Goal: Navigation & Orientation: Understand site structure

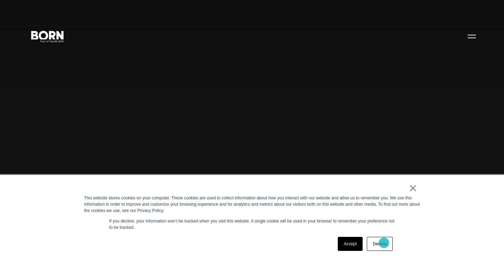
click at [384, 242] on link "Decline" at bounding box center [380, 244] width 26 height 14
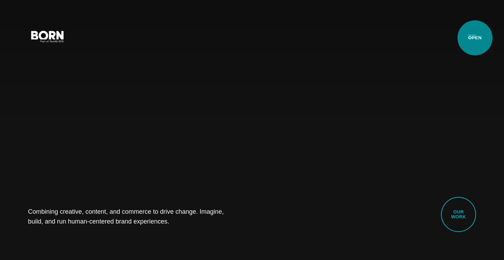
click at [475, 38] on button "Primary Menu" at bounding box center [471, 36] width 17 height 15
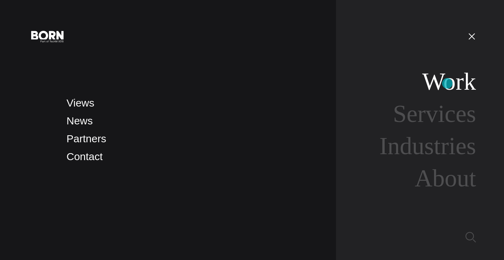
click at [447, 84] on link "Work" at bounding box center [449, 81] width 54 height 27
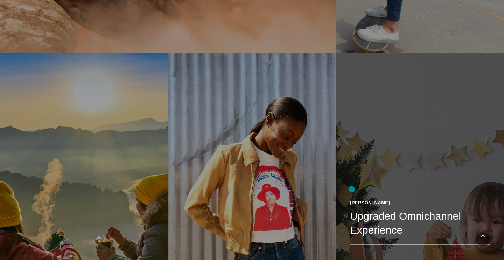
scroll to position [527, 0]
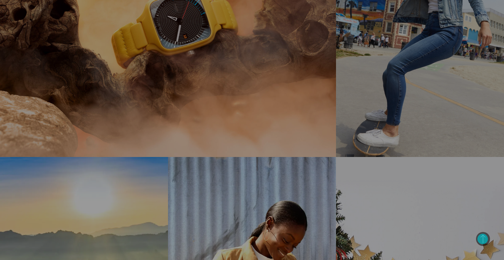
click at [483, 239] on span "Back to Top" at bounding box center [483, 239] width 14 height 14
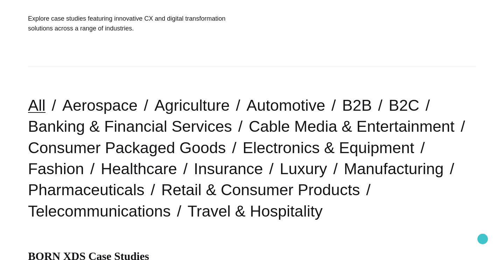
scroll to position [0, 0]
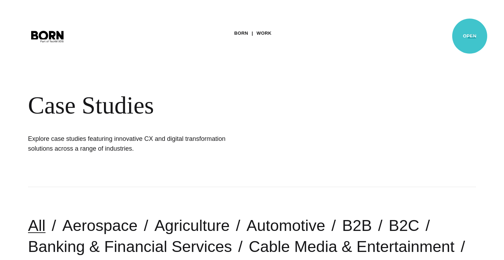
click at [470, 36] on button "Primary Menu" at bounding box center [471, 36] width 17 height 15
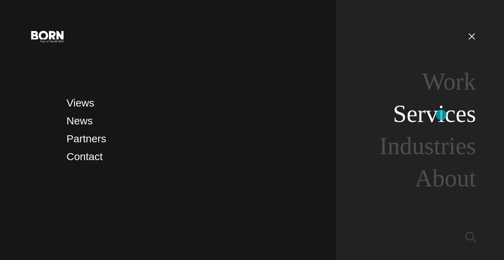
click at [441, 115] on link "Services" at bounding box center [434, 113] width 83 height 27
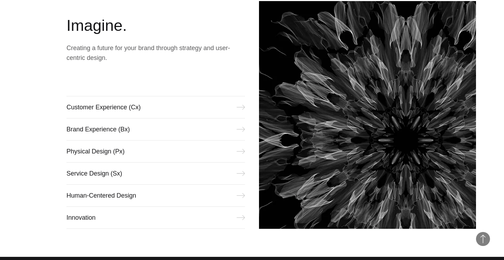
scroll to position [288, 0]
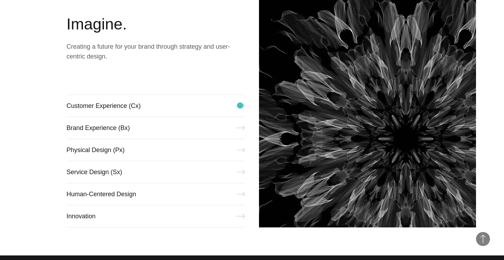
click at [240, 105] on span "We help brands thrive in the digital" at bounding box center [227, 113] width 399 height 29
click at [243, 127] on span "We help brands thrive in the digital" at bounding box center [227, 113] width 399 height 29
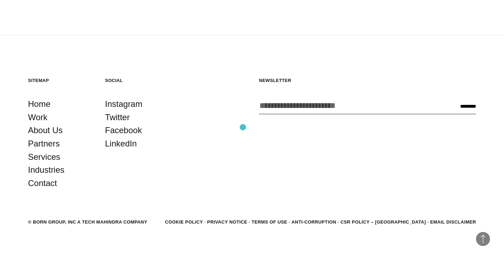
scroll to position [1461, 0]
click at [39, 170] on link "Industries" at bounding box center [46, 169] width 36 height 13
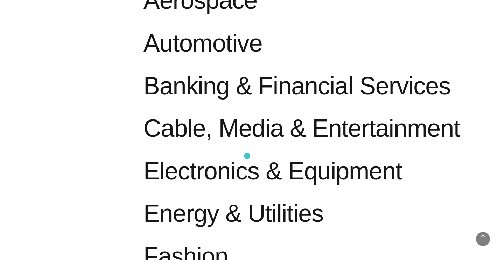
scroll to position [394, 0]
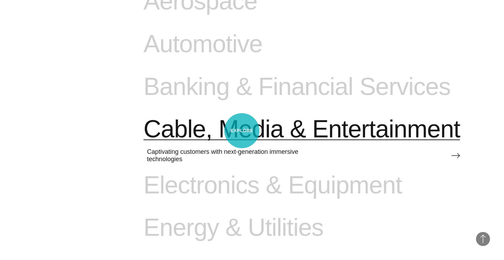
click at [242, 131] on span "Cable, Media & Entertainment" at bounding box center [301, 129] width 316 height 29
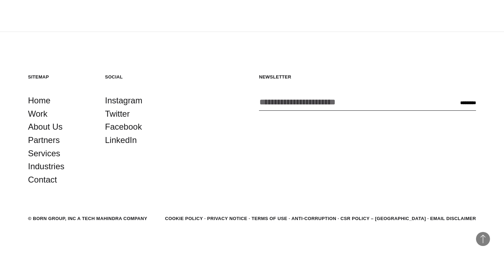
scroll to position [1991, 0]
click at [42, 174] on link "Contact" at bounding box center [42, 180] width 29 height 13
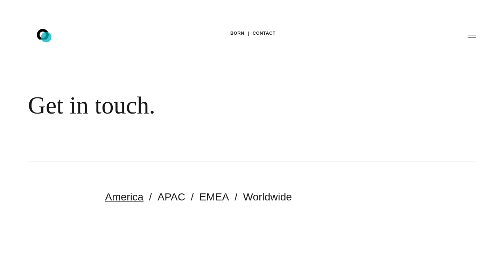
click at [46, 37] on icon at bounding box center [43, 34] width 12 height 10
